Goal: Entertainment & Leisure: Consume media (video, audio)

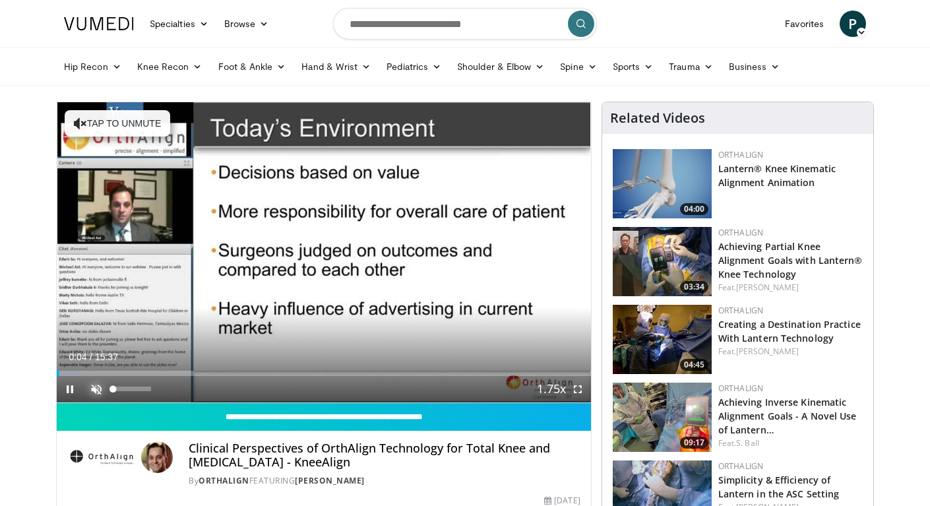
click at [96, 388] on span "Video Player" at bounding box center [96, 389] width 26 height 26
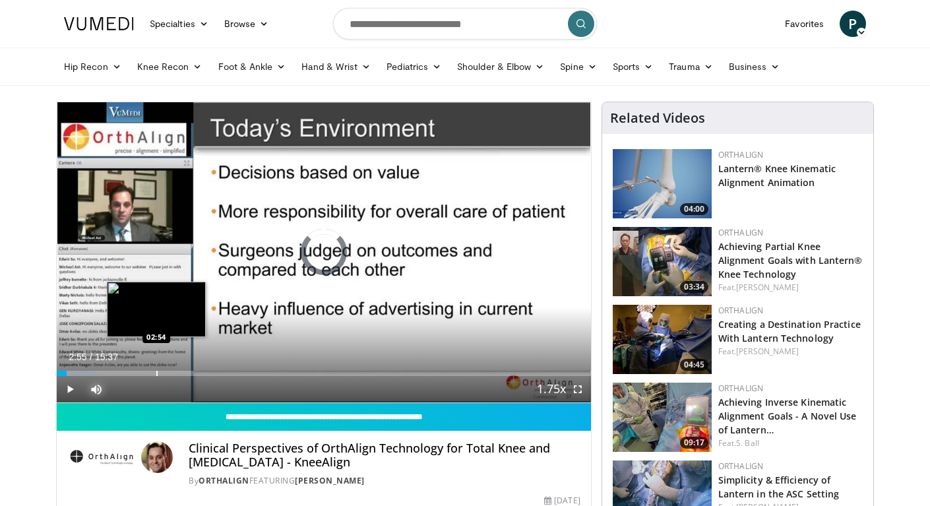
click at [156, 366] on div "Loaded : 7.45% 00:17 02:54" at bounding box center [324, 369] width 534 height 13
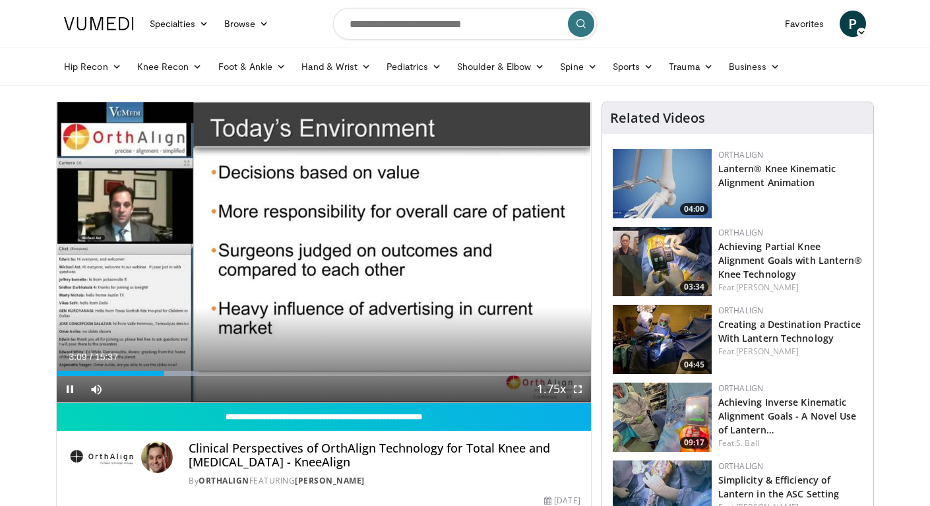
click at [581, 392] on span "Video Player" at bounding box center [578, 389] width 26 height 26
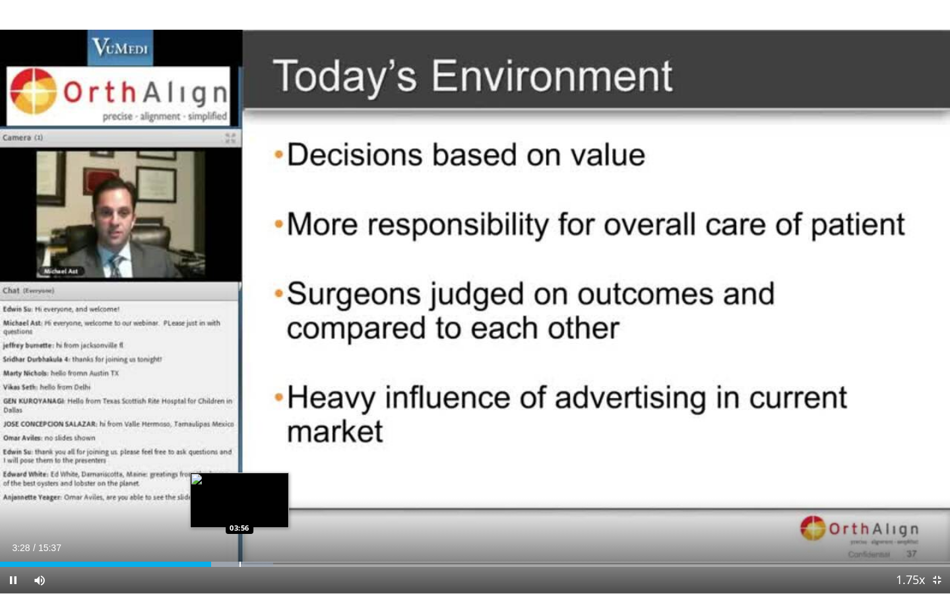
click at [239, 505] on div "Loaded : 28.75% 03:28 03:56" at bounding box center [475, 560] width 950 height 13
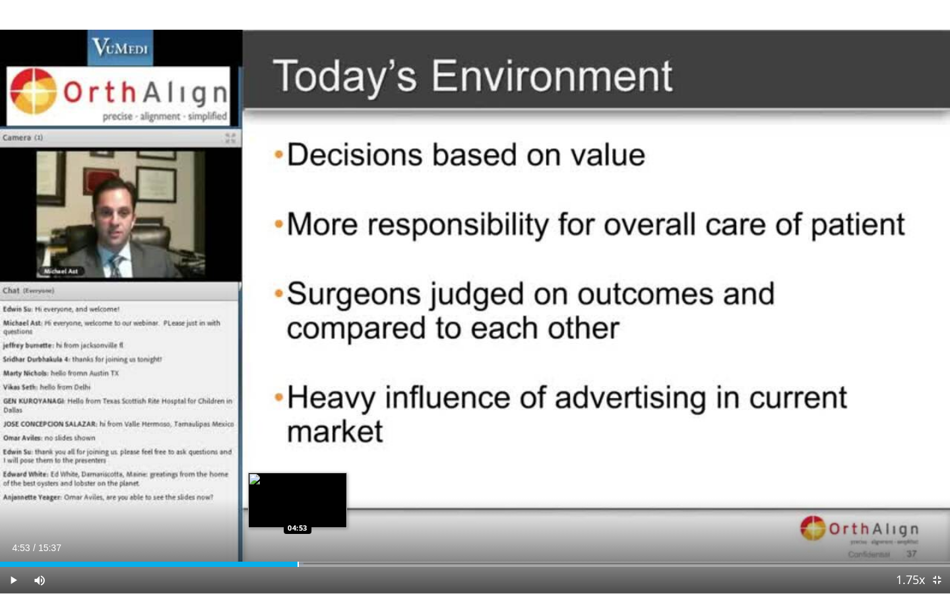
click at [298, 505] on div "Loaded : 31.95% 04:53 04:53" at bounding box center [475, 560] width 950 height 13
click at [282, 505] on div "Loaded : 32.00% 04:54 04:38" at bounding box center [475, 560] width 950 height 13
click at [279, 505] on div "Progress Bar" at bounding box center [279, 563] width 1 height 5
click at [263, 505] on div "Loaded : 37.27% 04:36 04:22" at bounding box center [475, 563] width 950 height 5
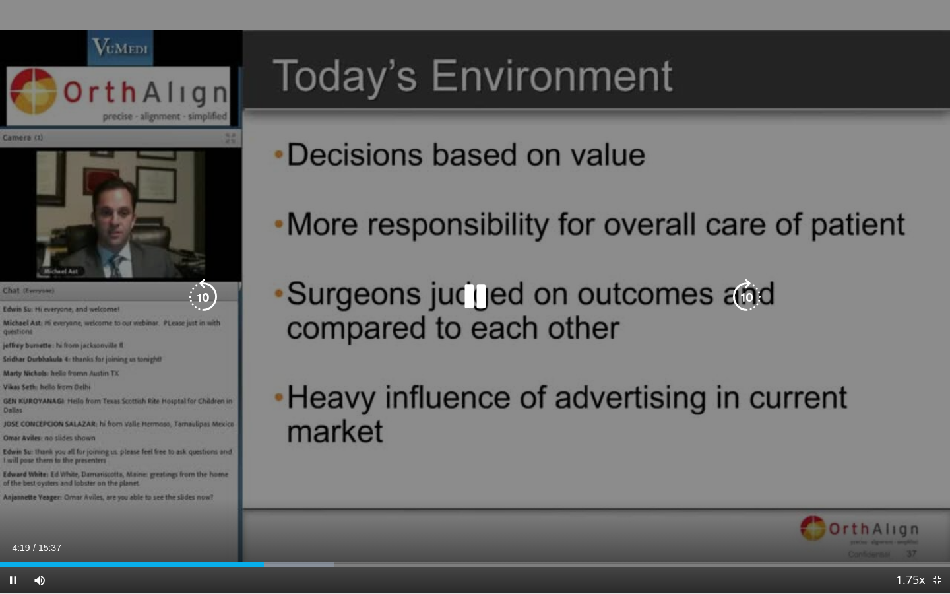
click at [176, 395] on div "10 seconds Tap to unmute" at bounding box center [475, 296] width 950 height 593
click at [468, 294] on icon "Video Player" at bounding box center [474, 296] width 37 height 37
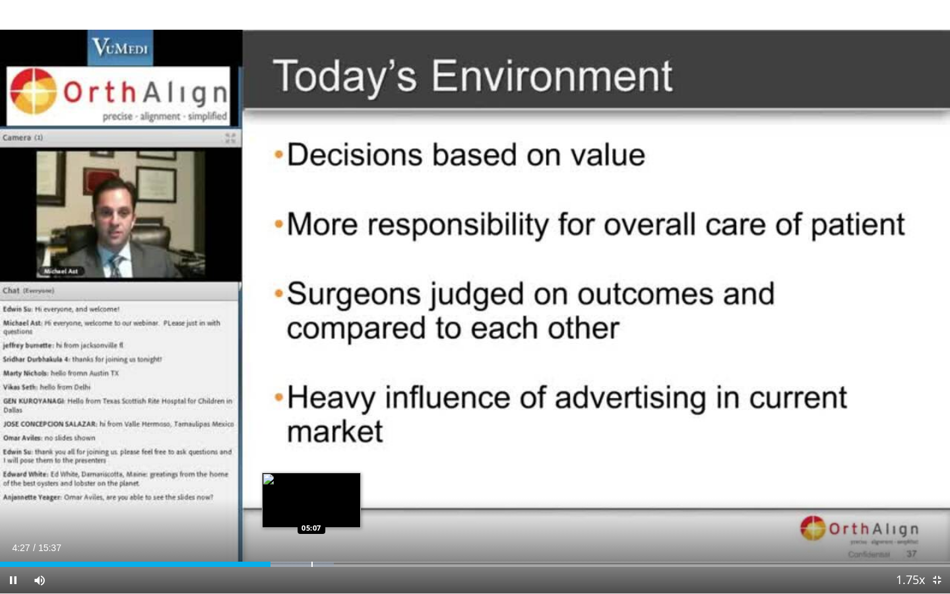
click at [312, 505] on div "Loaded : 35.14% 04:27 05:07" at bounding box center [475, 560] width 950 height 13
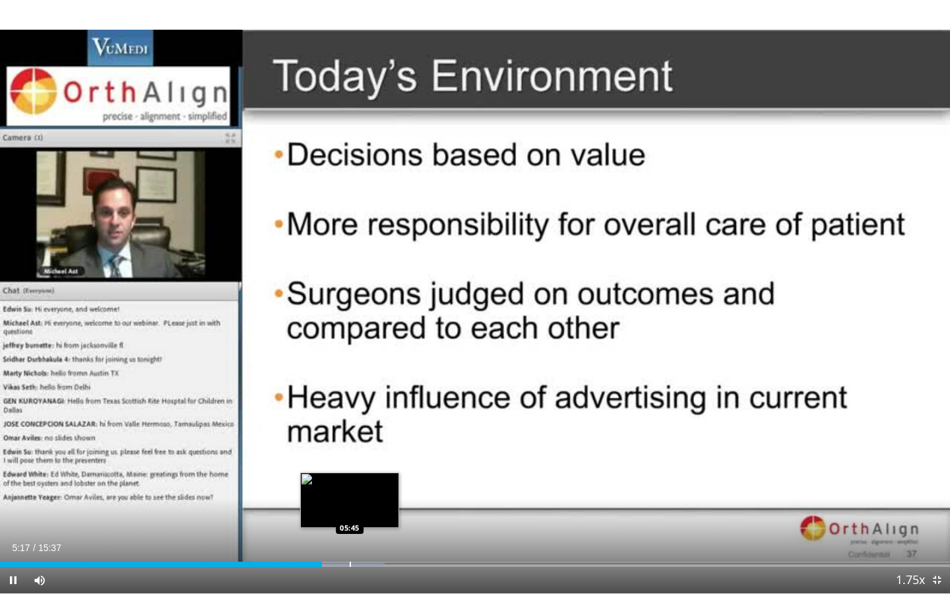
click at [350, 505] on div "Loaded : 40.47% 05:17 05:45" at bounding box center [475, 560] width 950 height 13
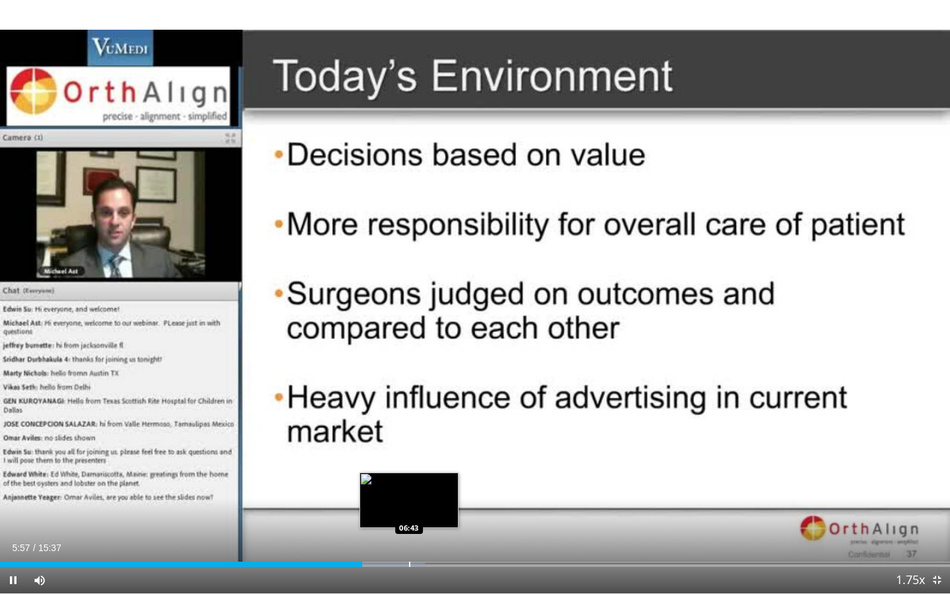
click at [409, 505] on div "Progress Bar" at bounding box center [409, 563] width 1 height 5
click at [403, 505] on div "Progress Bar" at bounding box center [403, 563] width 1 height 5
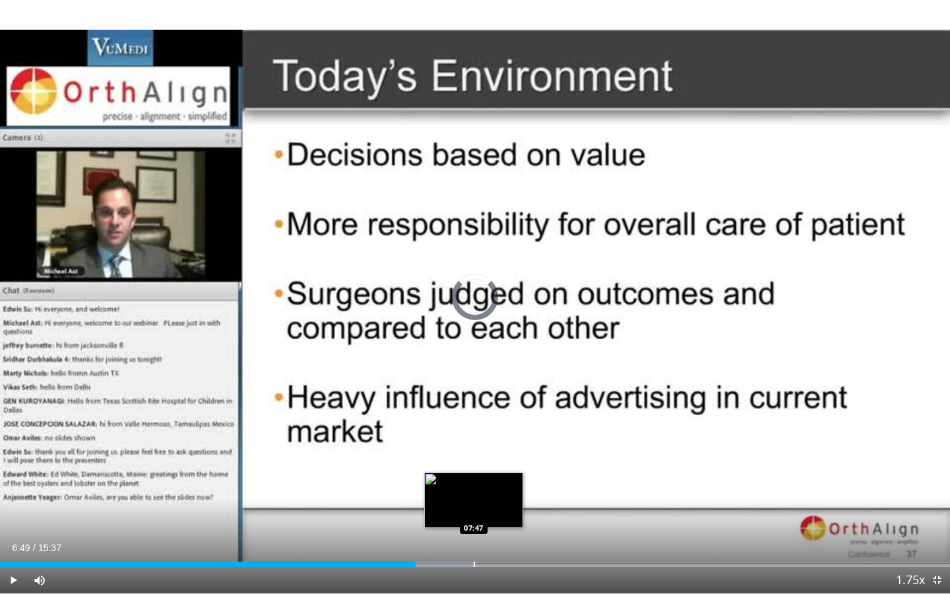
click at [473, 505] on div "Loaded : 50.13% 06:50 07:47" at bounding box center [475, 560] width 950 height 13
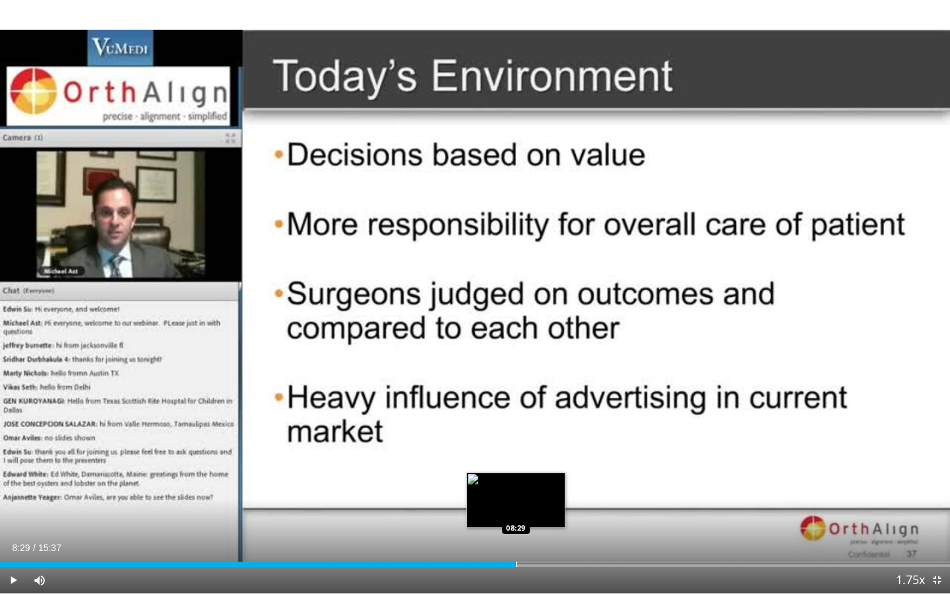
click at [516, 505] on div "Progress Bar" at bounding box center [516, 563] width 1 height 5
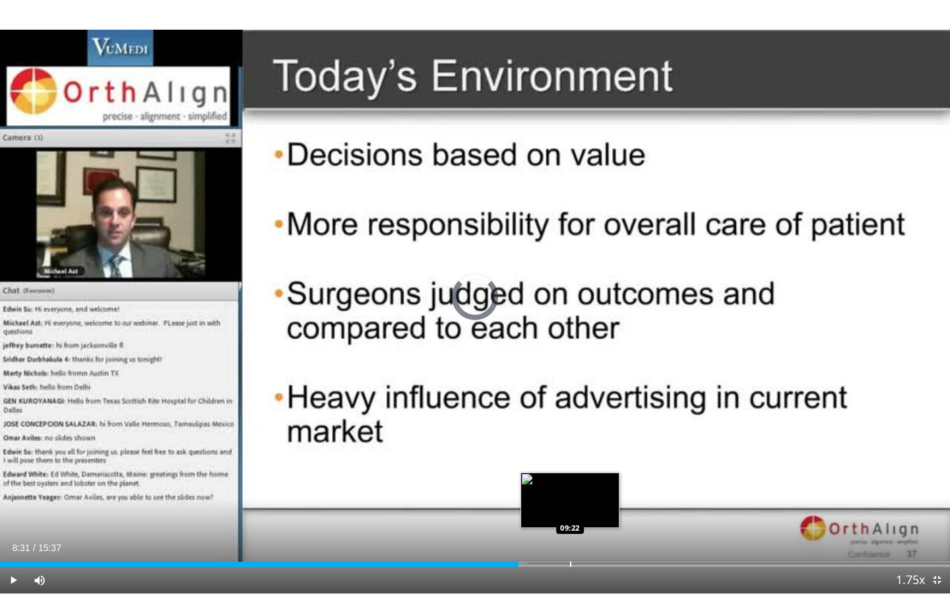
click at [570, 505] on div "Progress Bar" at bounding box center [570, 563] width 1 height 5
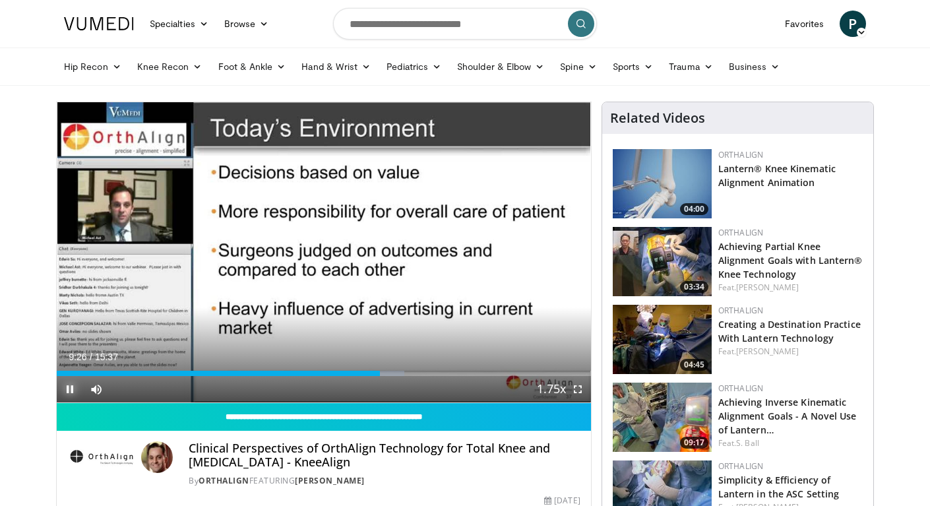
click at [70, 387] on span "Video Player" at bounding box center [70, 389] width 26 height 26
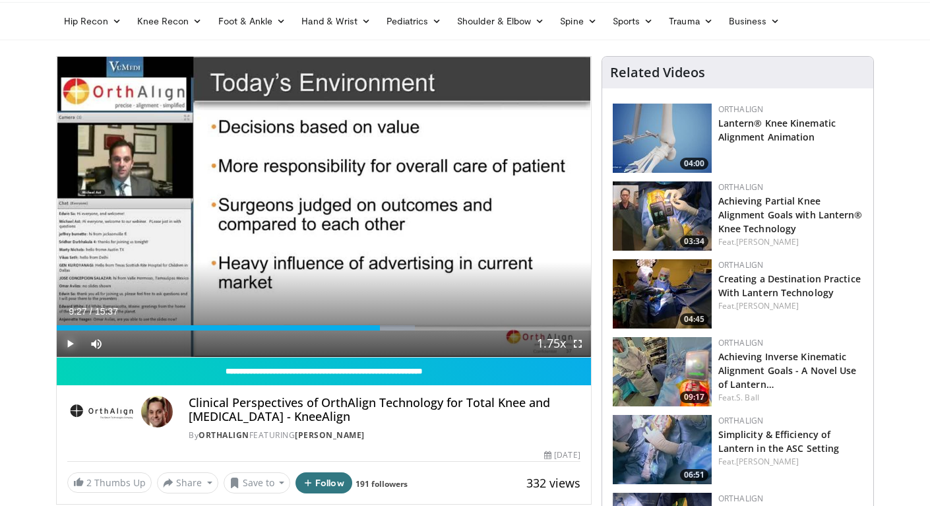
scroll to position [47, 0]
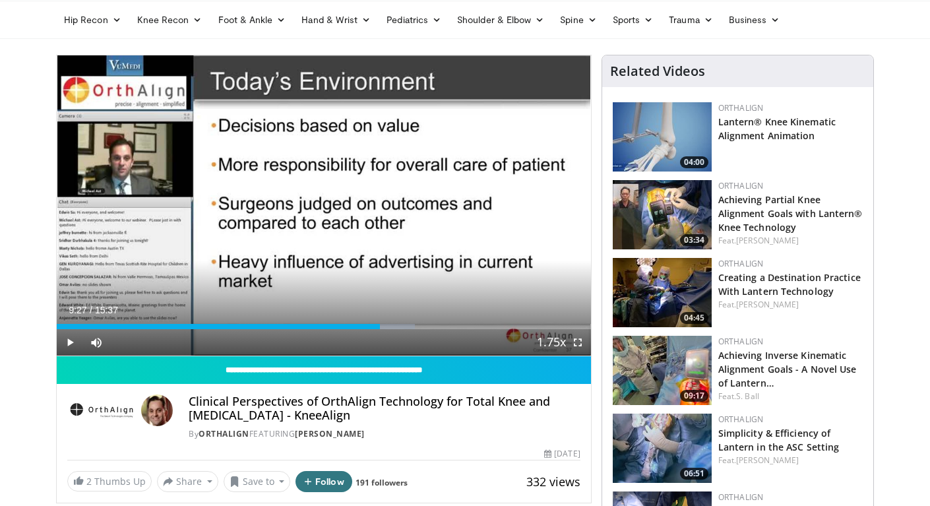
click at [733, 129] on h3 "Lantern® Knee Kinematic Alignment Animation" at bounding box center [790, 128] width 144 height 28
click at [750, 283] on h3 "Creating a Destination Practice With Lantern Technology" at bounding box center [790, 284] width 144 height 28
click at [751, 278] on link "Creating a Destination Practice With Lantern Technology" at bounding box center [789, 284] width 142 height 26
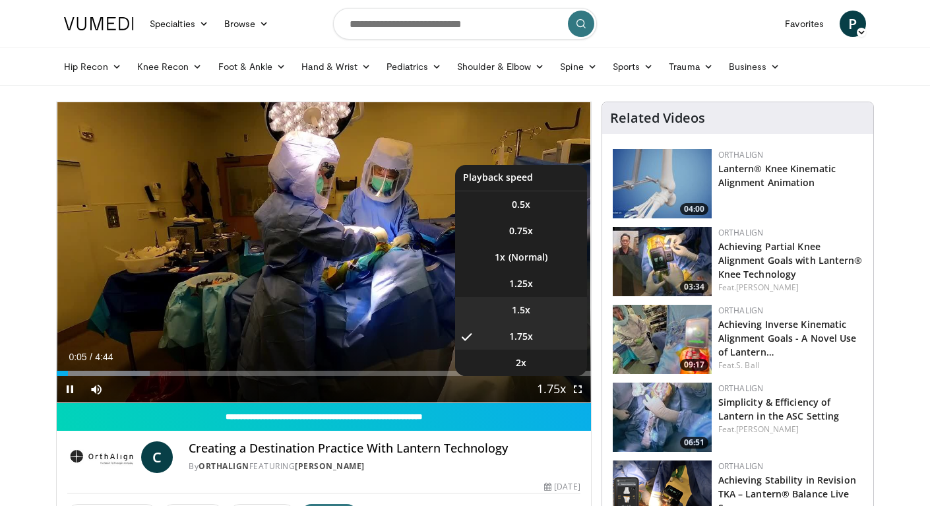
click at [524, 309] on span "1.5x" at bounding box center [521, 309] width 18 height 13
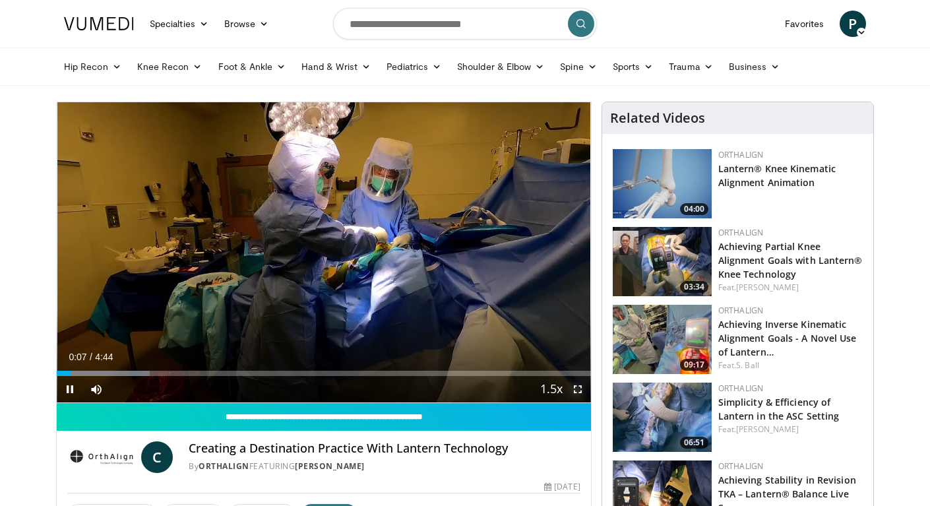
click at [578, 394] on span "Video Player" at bounding box center [578, 389] width 26 height 26
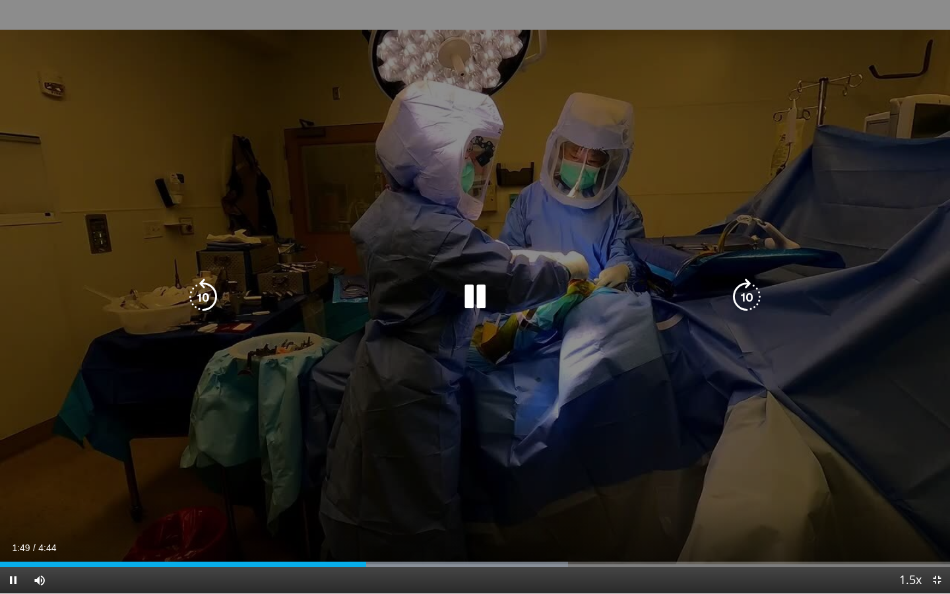
click at [748, 295] on icon "Video Player" at bounding box center [746, 296] width 37 height 37
click at [747, 296] on icon "Video Player" at bounding box center [746, 296] width 37 height 37
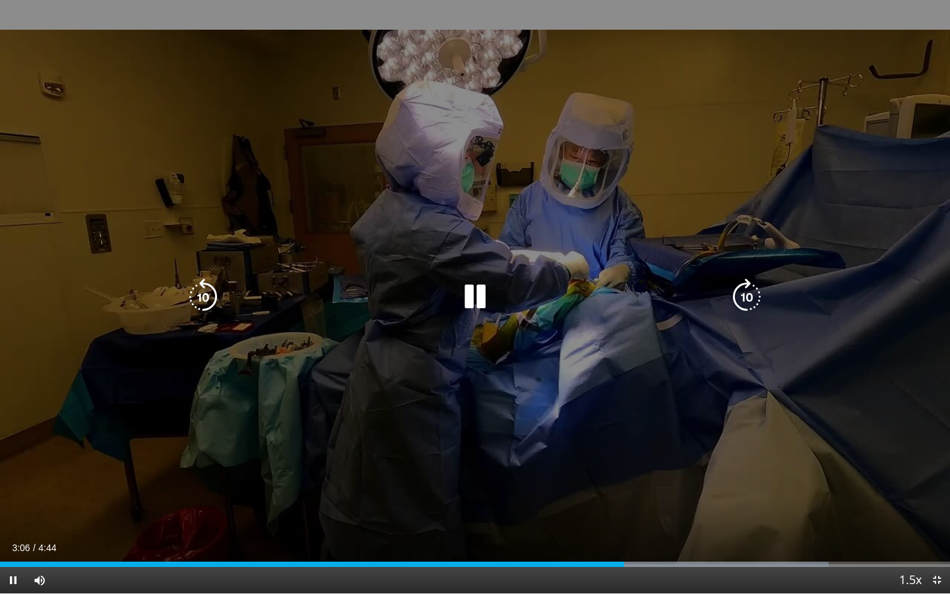
click at [739, 305] on icon "Video Player" at bounding box center [746, 296] width 37 height 37
click at [468, 292] on icon "Video Player" at bounding box center [474, 296] width 37 height 37
